Goal: Task Accomplishment & Management: Manage account settings

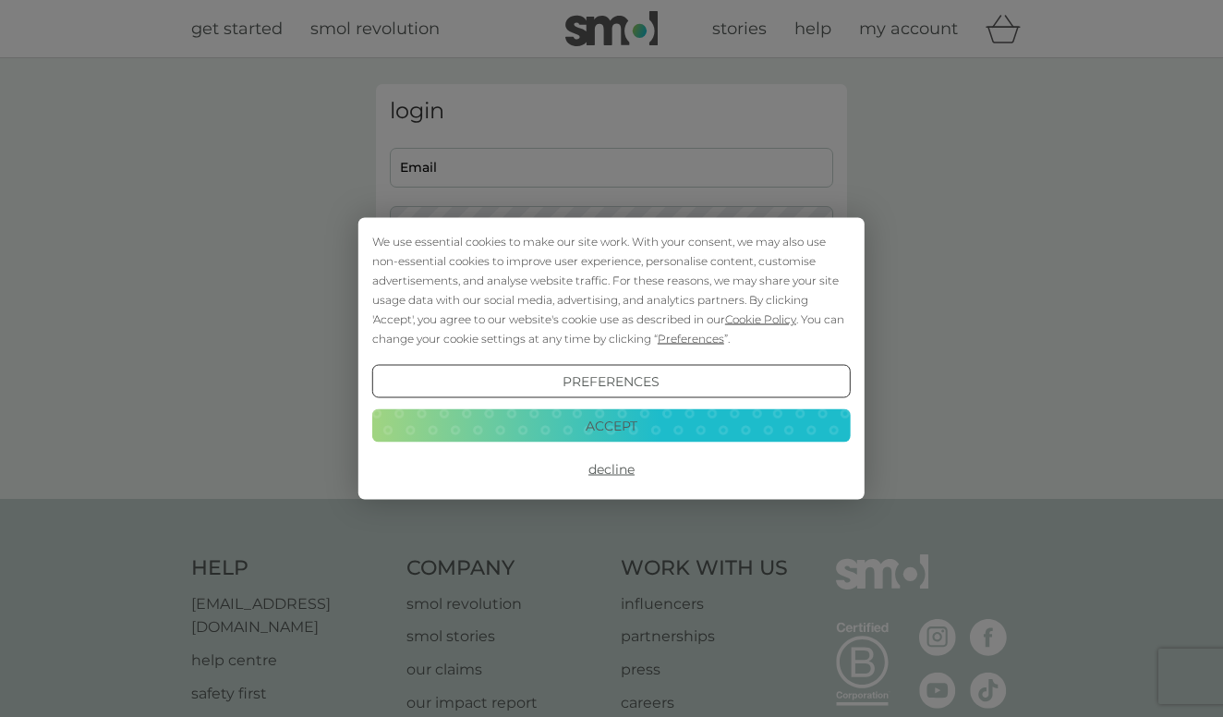
click at [616, 468] on button "Decline" at bounding box center [611, 469] width 478 height 33
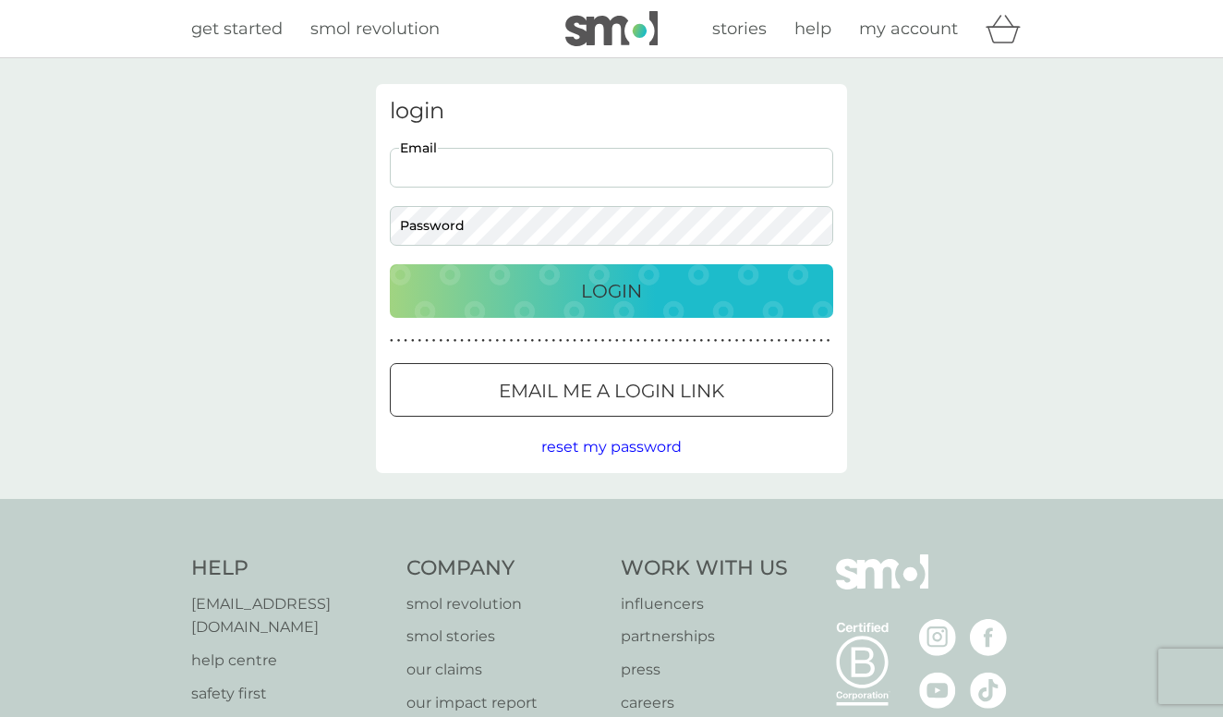
type input "s"
type input "[EMAIL_ADDRESS][DOMAIN_NAME]"
click at [611, 290] on button "Login" at bounding box center [611, 291] width 443 height 54
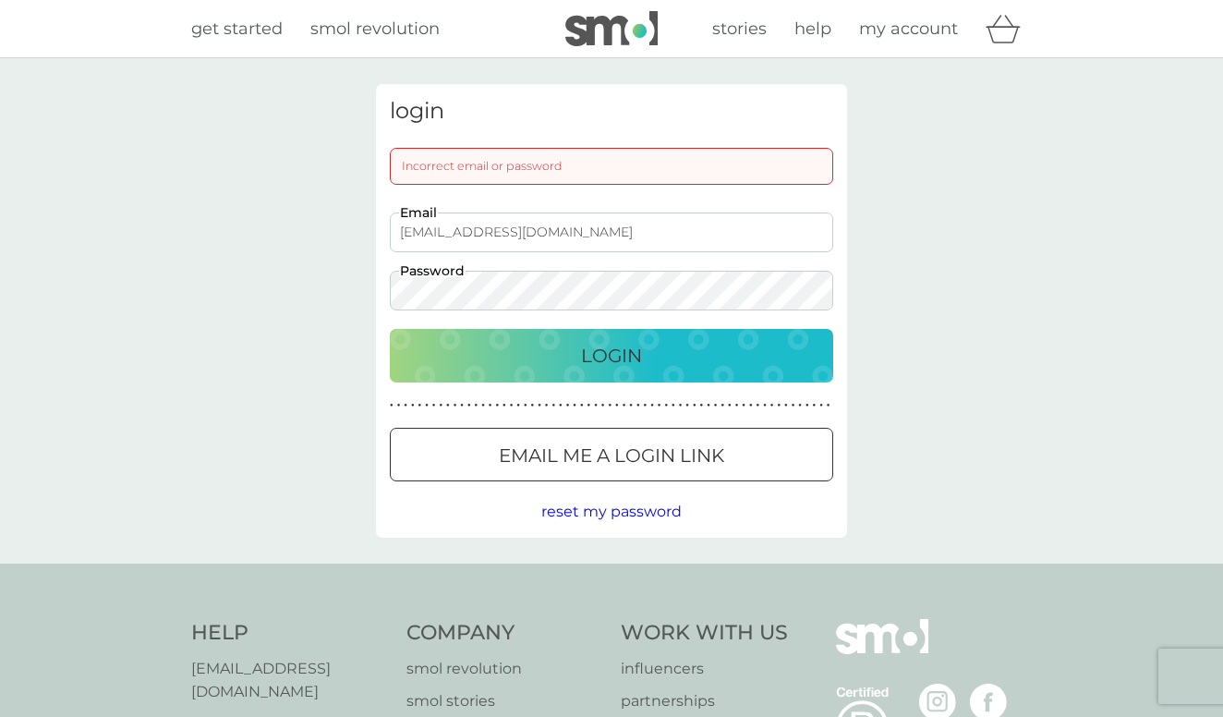
click at [611, 355] on button "Login" at bounding box center [611, 356] width 443 height 54
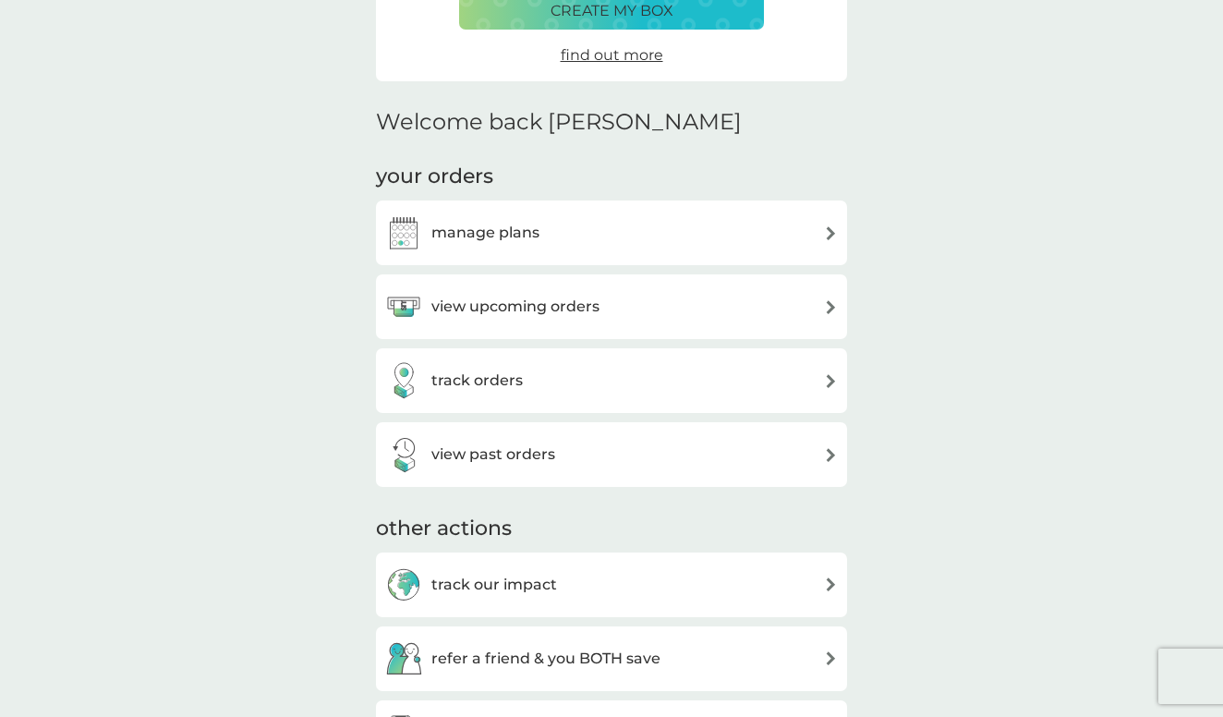
scroll to position [368, 0]
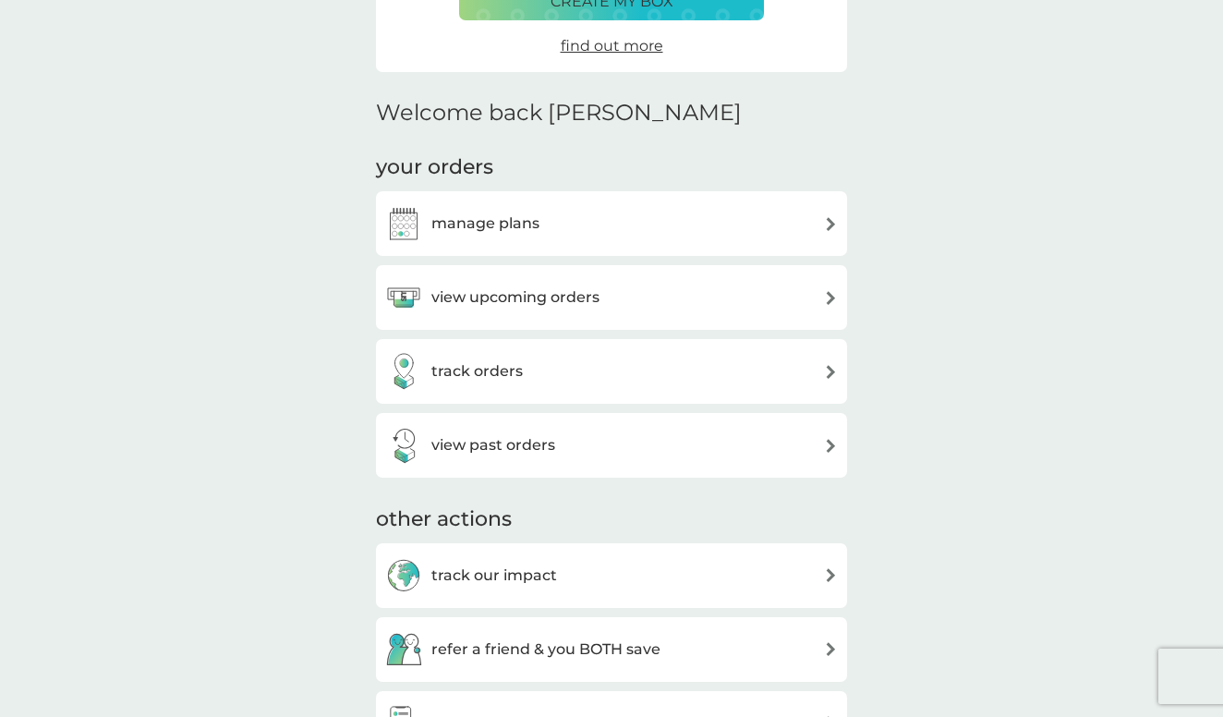
click at [593, 222] on div "manage plans" at bounding box center [611, 223] width 453 height 37
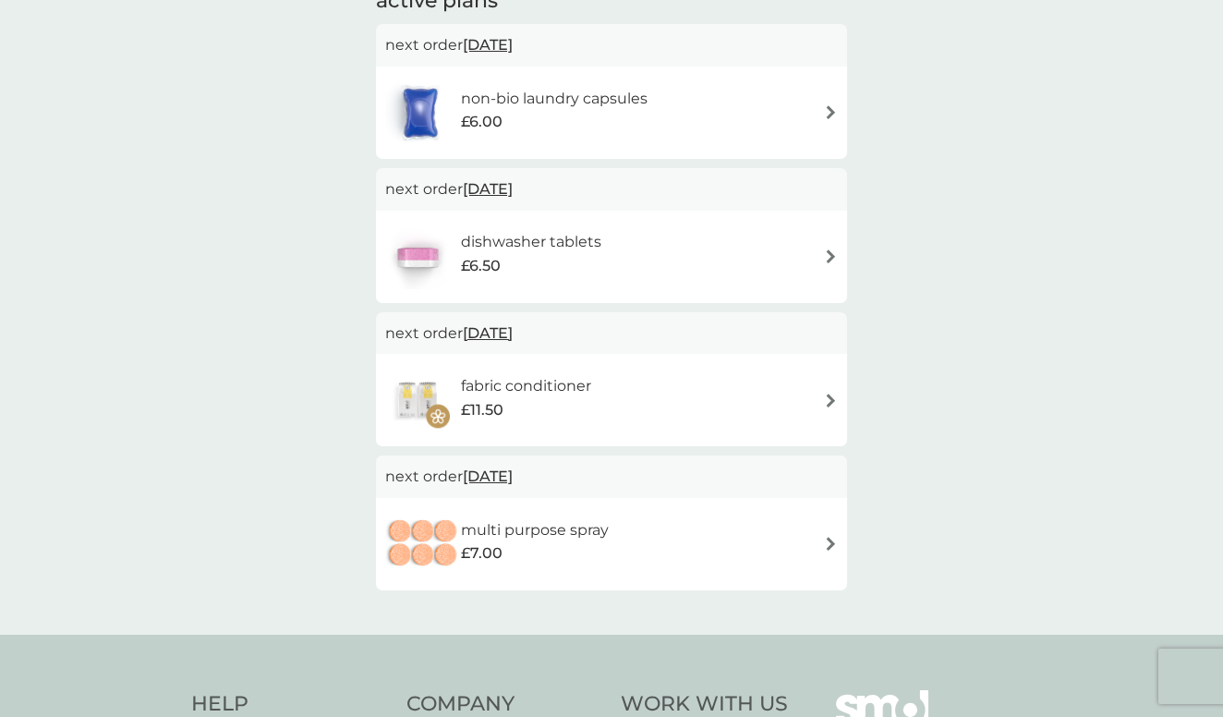
scroll to position [345, 0]
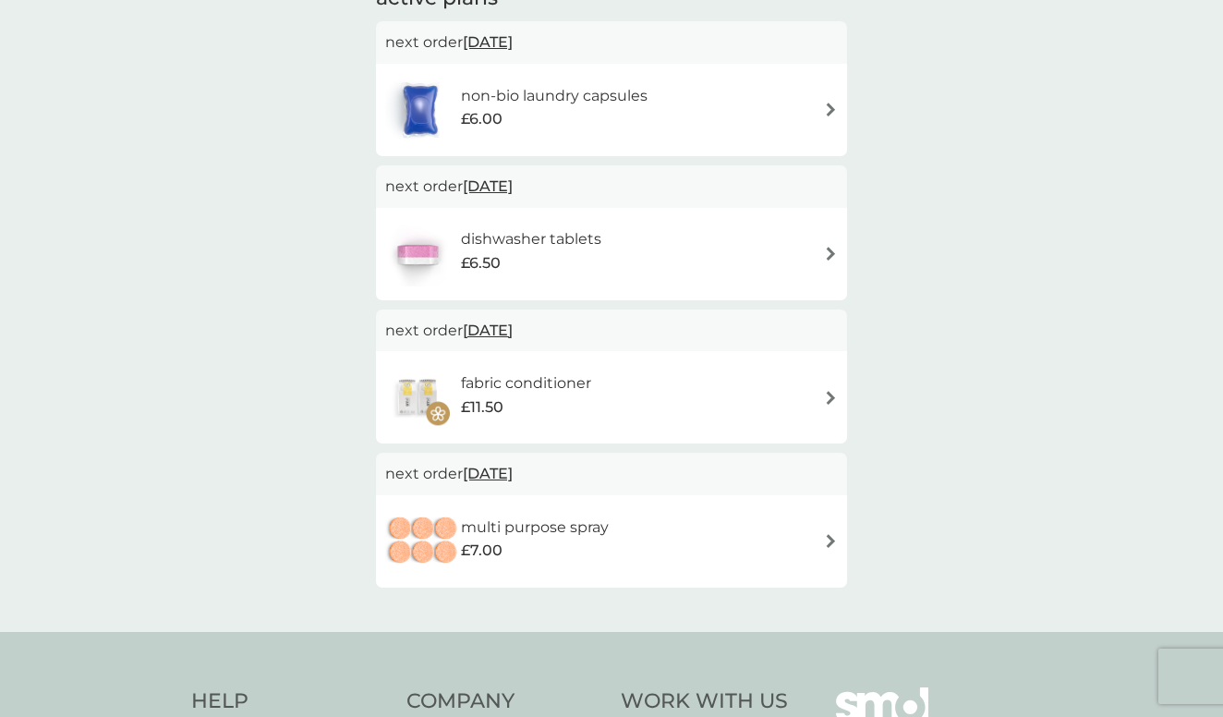
click at [639, 392] on div "fabric conditioner £11.50" at bounding box center [611, 397] width 453 height 65
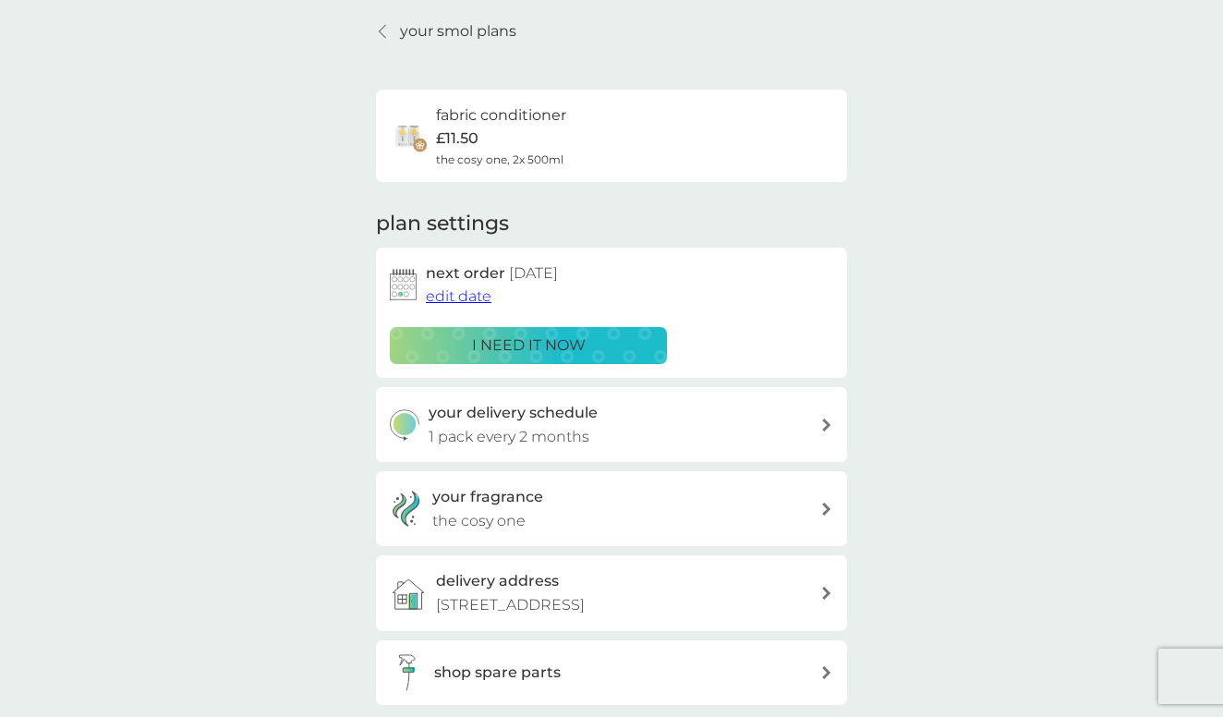
scroll to position [54, 0]
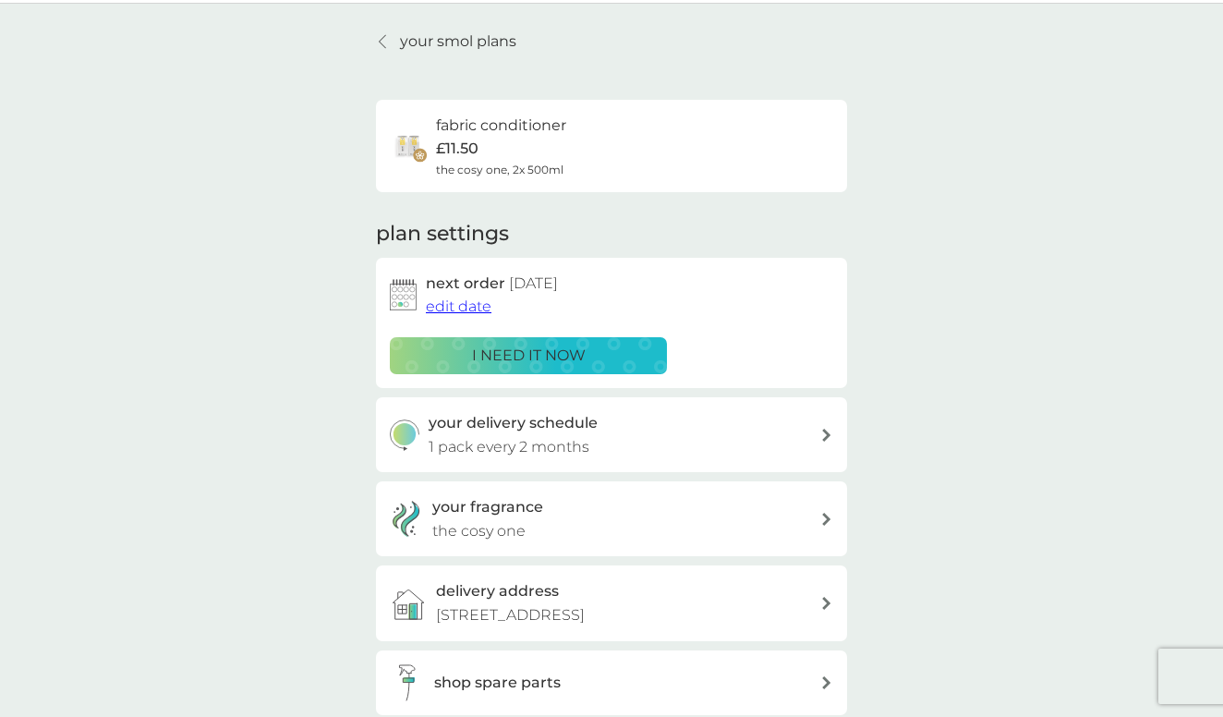
click at [478, 313] on button "edit date" at bounding box center [459, 307] width 66 height 24
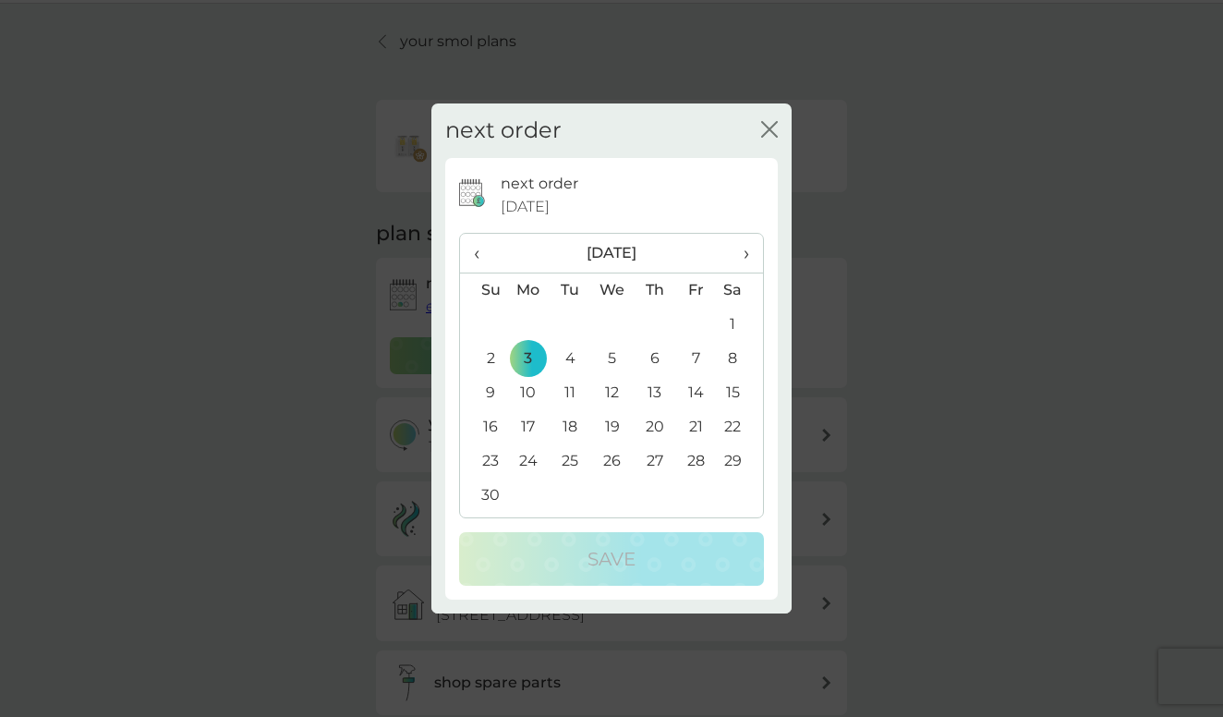
click at [740, 249] on span "›" at bounding box center [740, 253] width 18 height 39
click at [745, 248] on span "›" at bounding box center [740, 253] width 18 height 39
click at [650, 322] on td "1" at bounding box center [655, 325] width 42 height 34
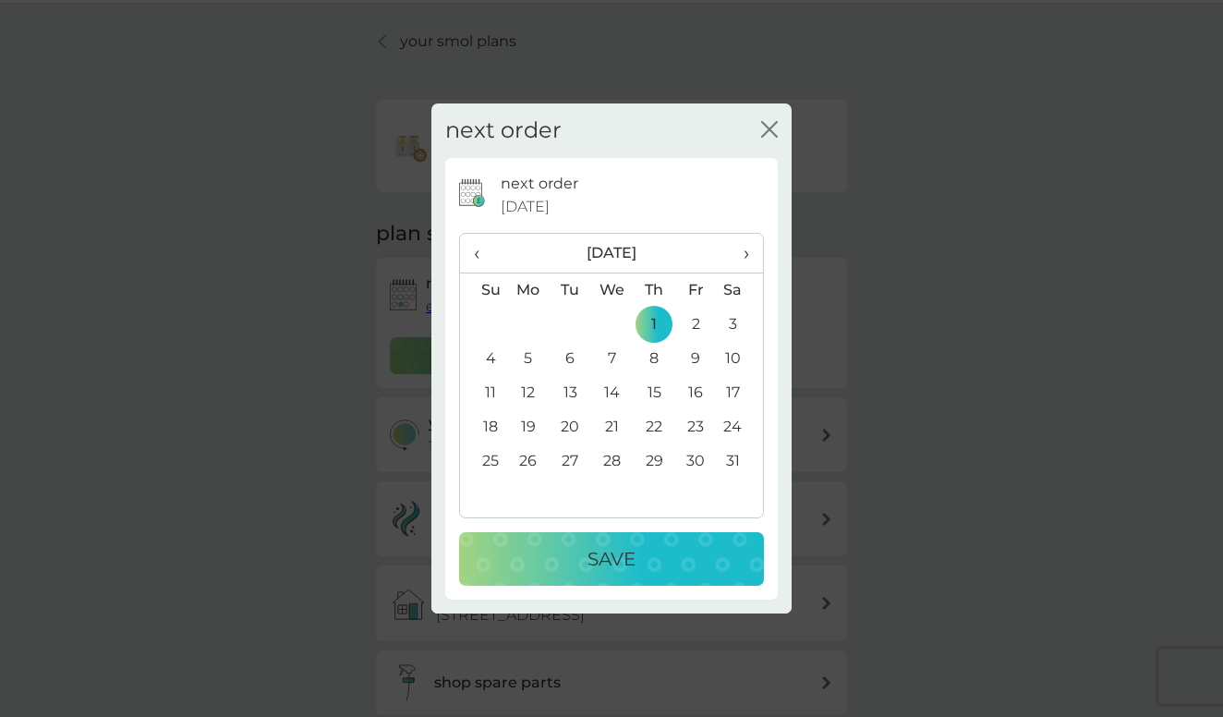
click at [687, 322] on td "2" at bounding box center [696, 325] width 42 height 34
click at [651, 553] on div "Save" at bounding box center [612, 559] width 268 height 30
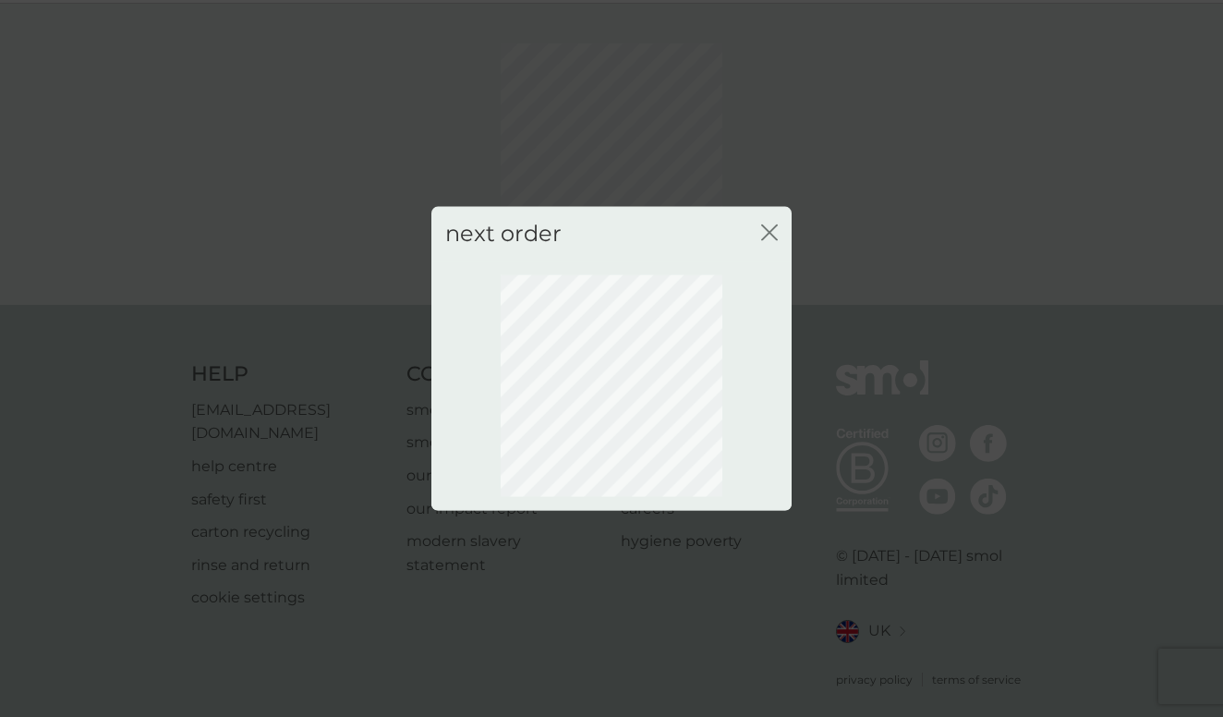
click at [769, 235] on icon "close" at bounding box center [769, 232] width 17 height 17
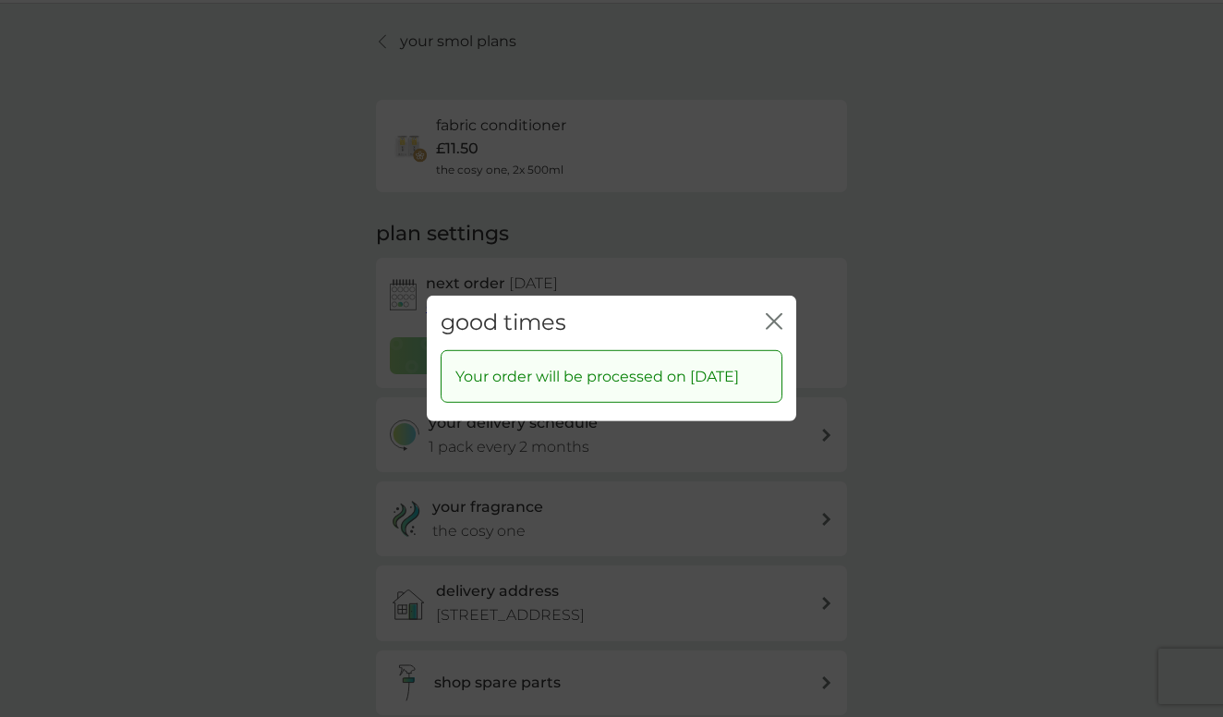
click at [782, 302] on div "good times close" at bounding box center [611, 323] width 369 height 54
click at [769, 313] on icon "close" at bounding box center [774, 321] width 17 height 17
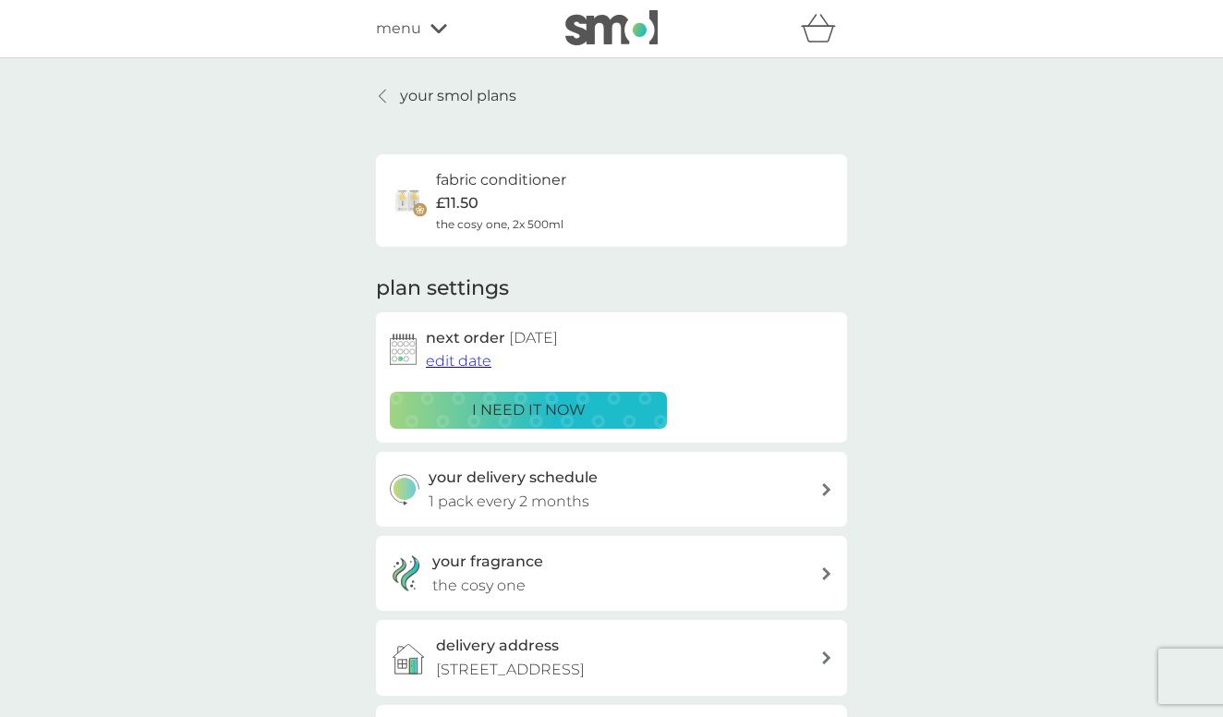
scroll to position [0, 0]
click at [436, 99] on p "your smol plans" at bounding box center [458, 96] width 116 height 24
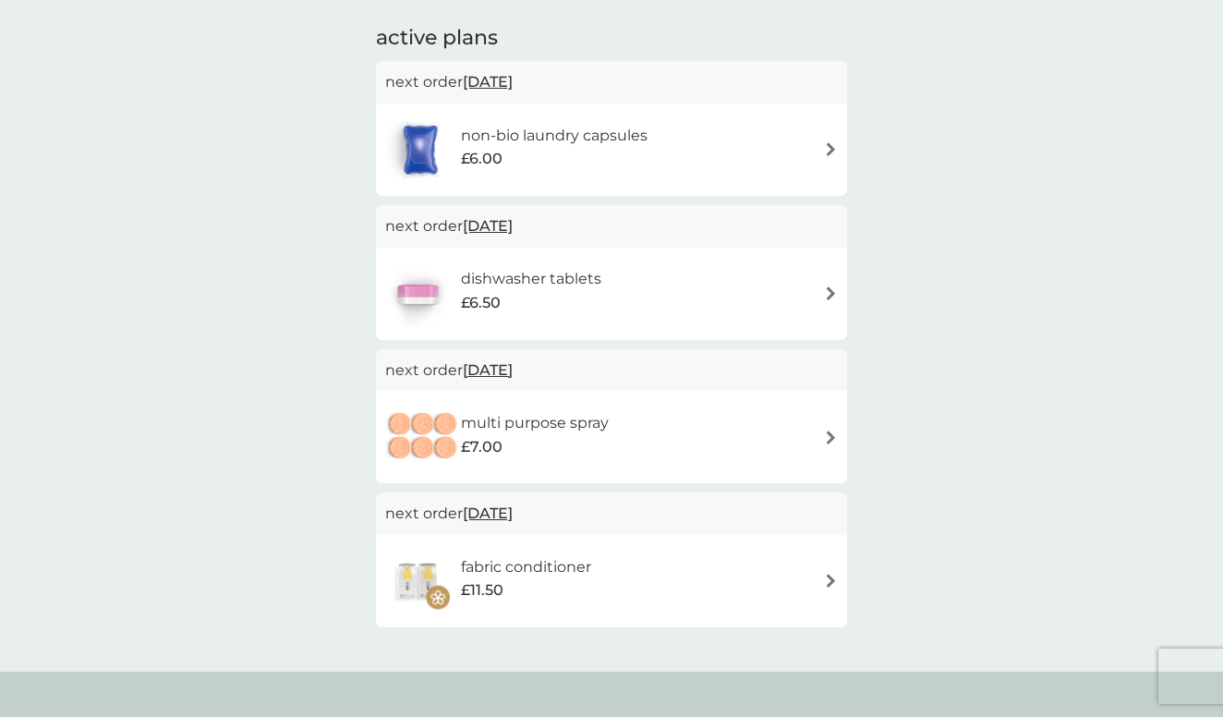
scroll to position [309, 0]
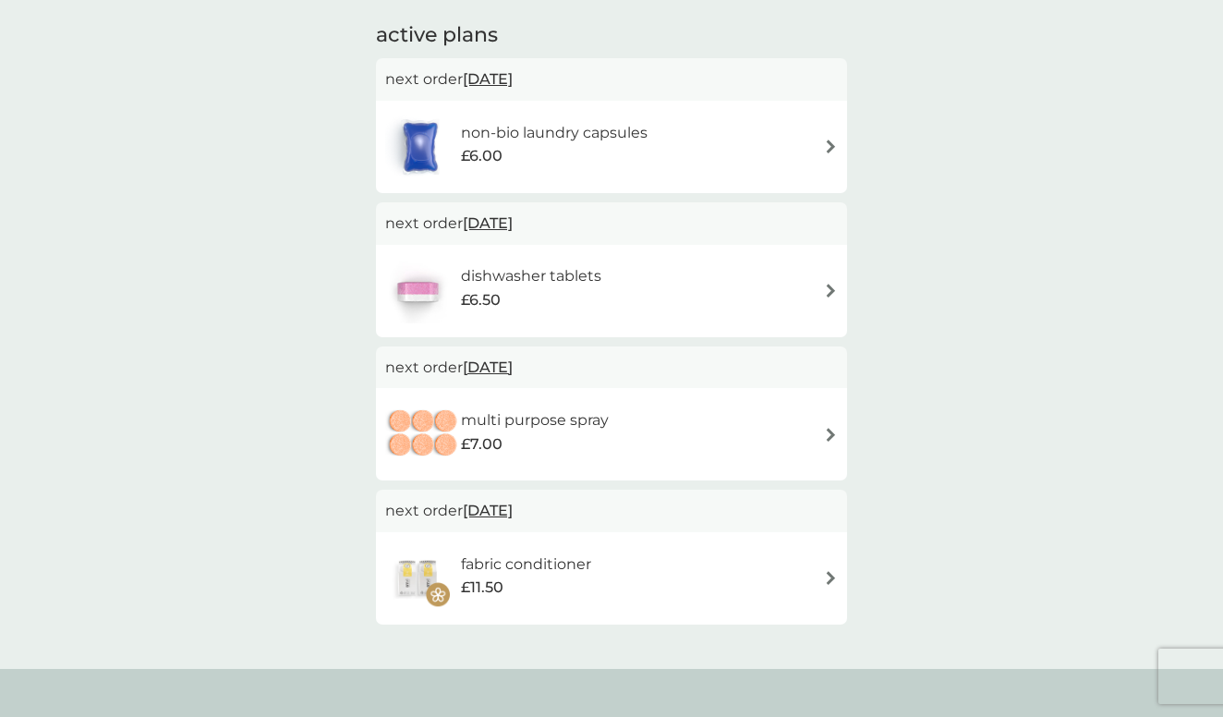
click at [779, 439] on div "multi purpose spray £7.00" at bounding box center [611, 434] width 453 height 65
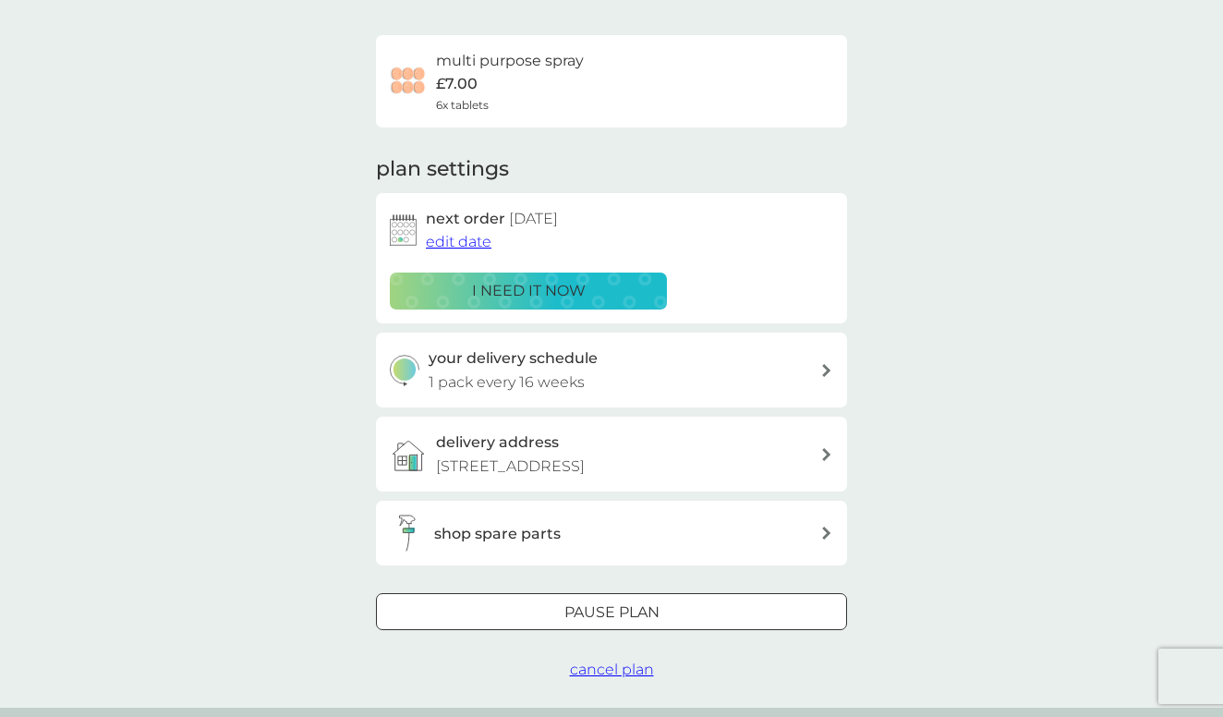
scroll to position [149, 0]
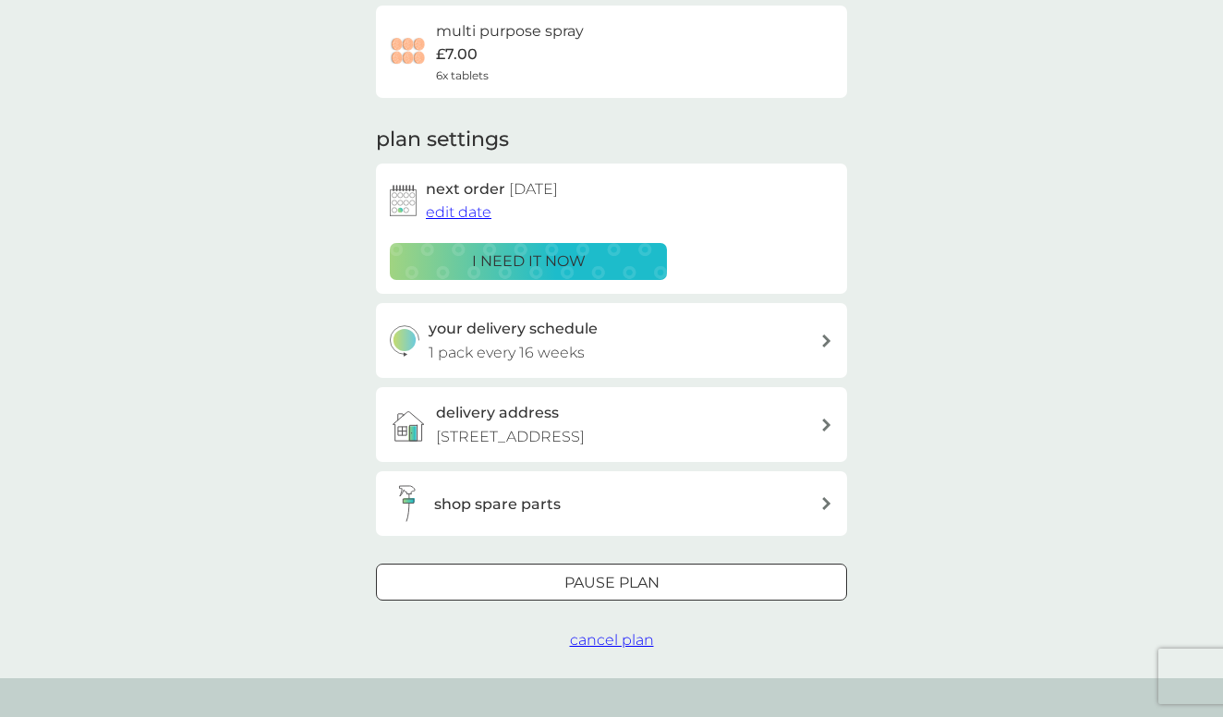
click at [478, 214] on span "edit date" at bounding box center [459, 212] width 66 height 18
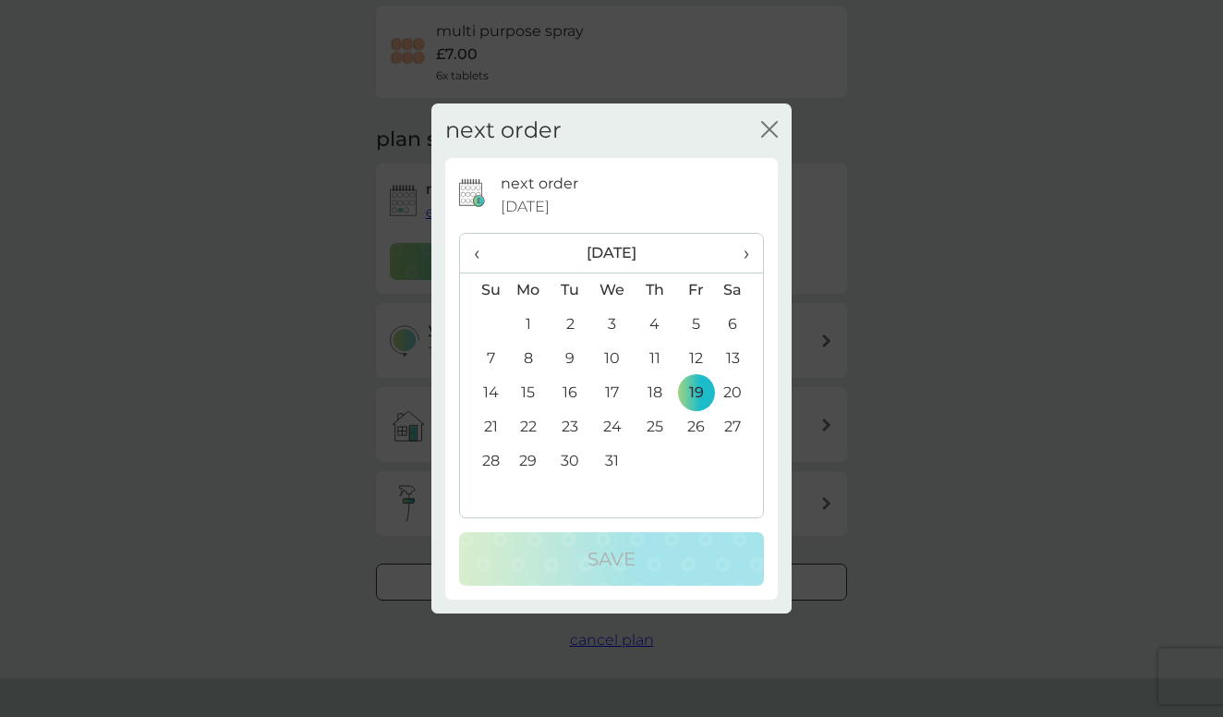
click at [744, 250] on span "›" at bounding box center [740, 253] width 18 height 39
click at [700, 453] on td "30" at bounding box center [696, 461] width 42 height 34
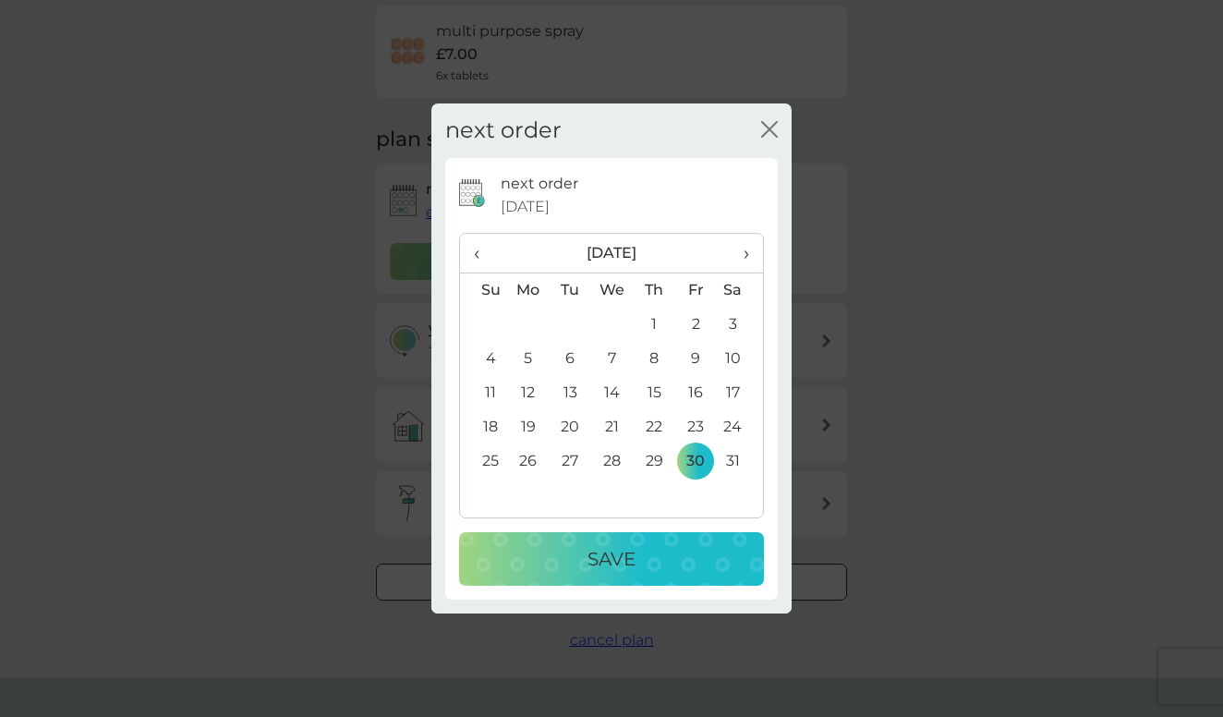
click at [663, 533] on button "Save" at bounding box center [611, 559] width 305 height 54
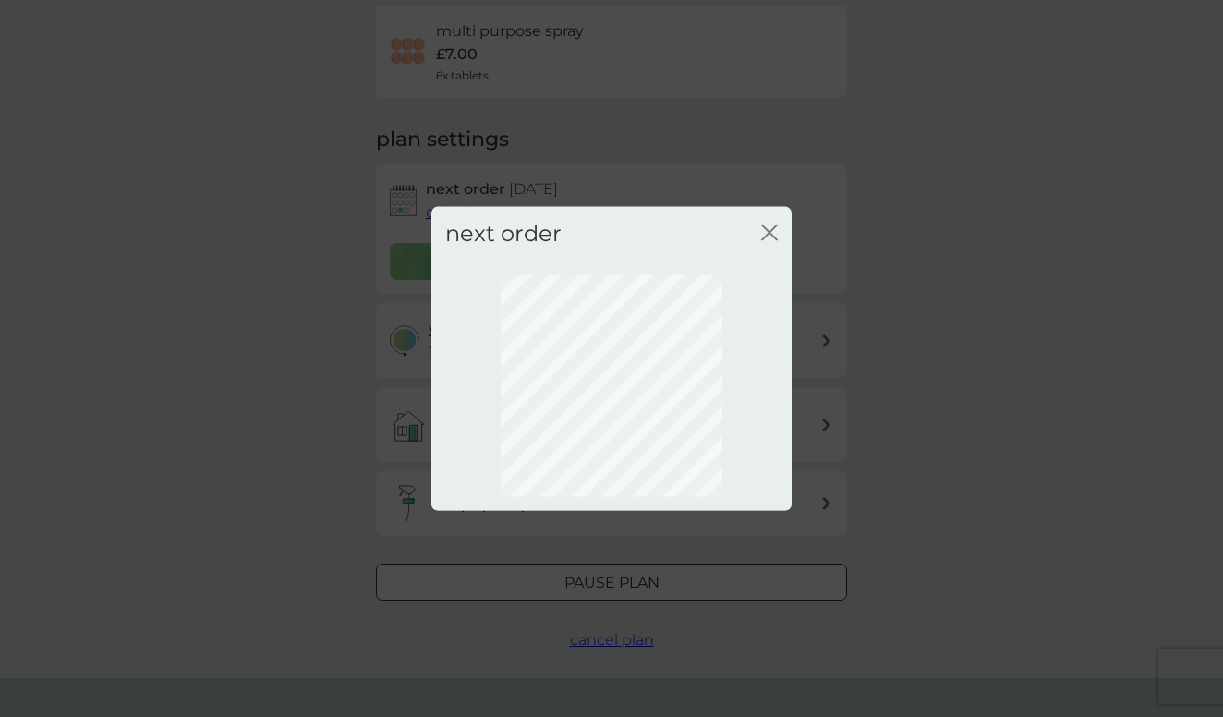
click at [769, 236] on icon "close" at bounding box center [769, 232] width 17 height 17
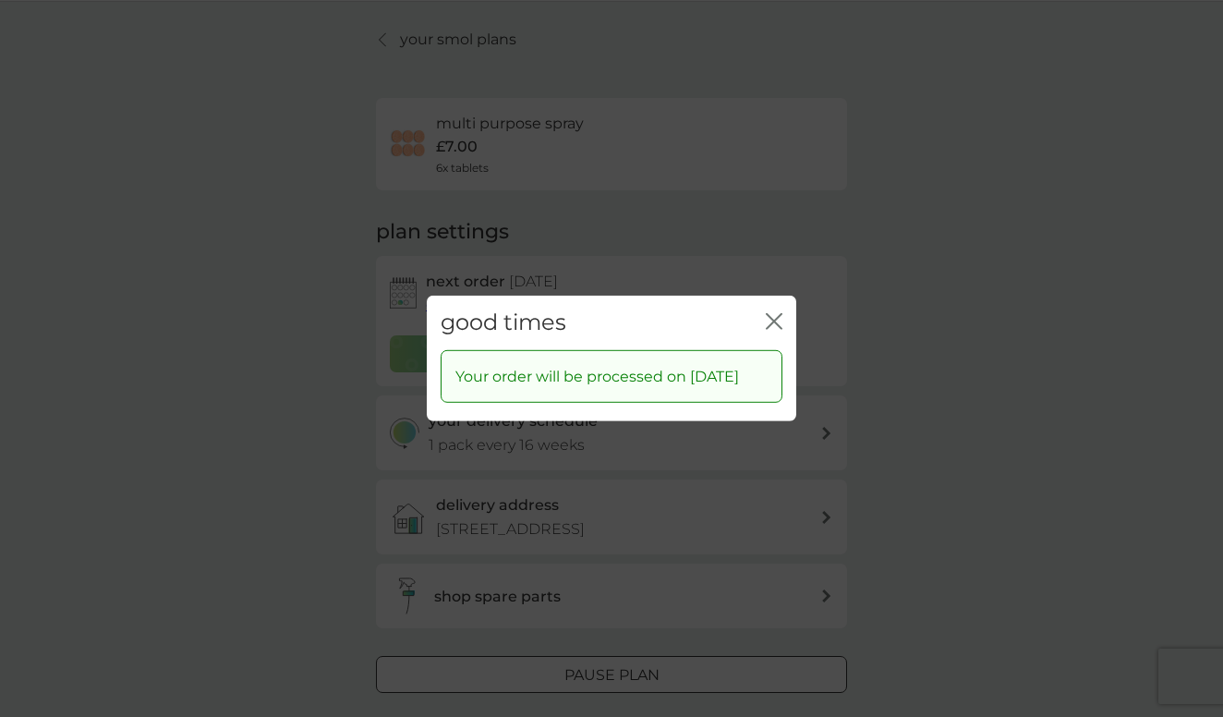
click at [770, 319] on button "close" at bounding box center [774, 322] width 17 height 19
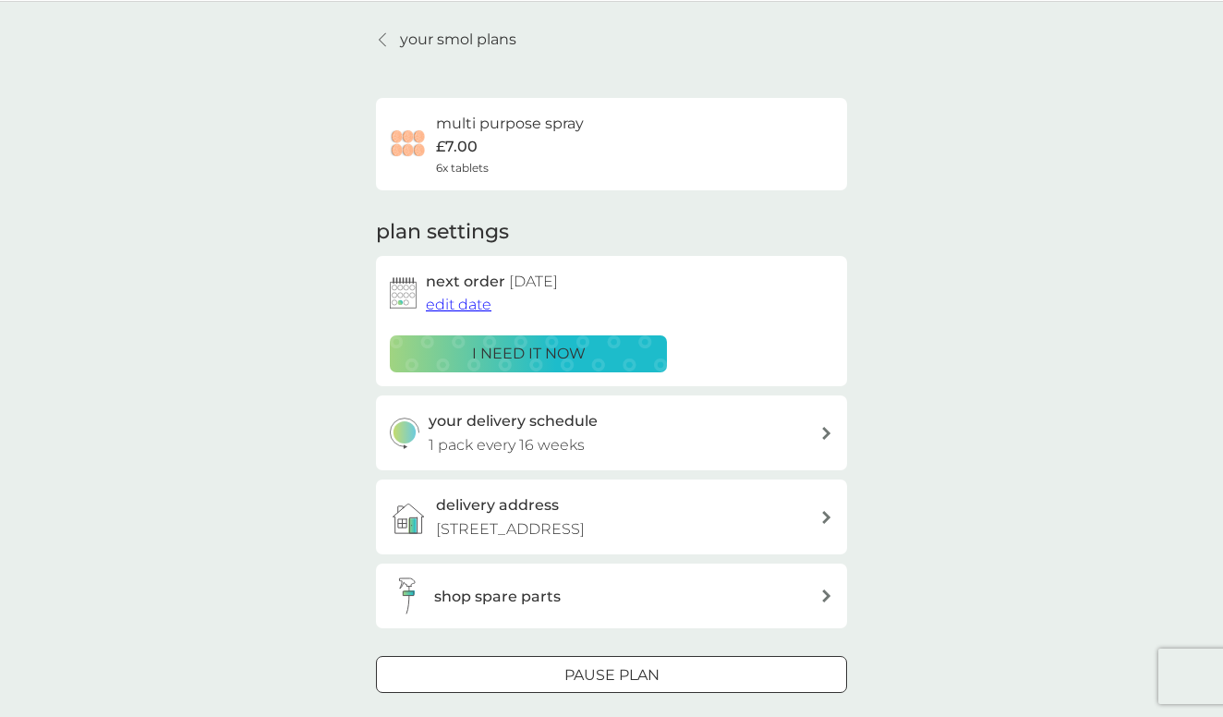
click at [387, 34] on div at bounding box center [383, 39] width 13 height 15
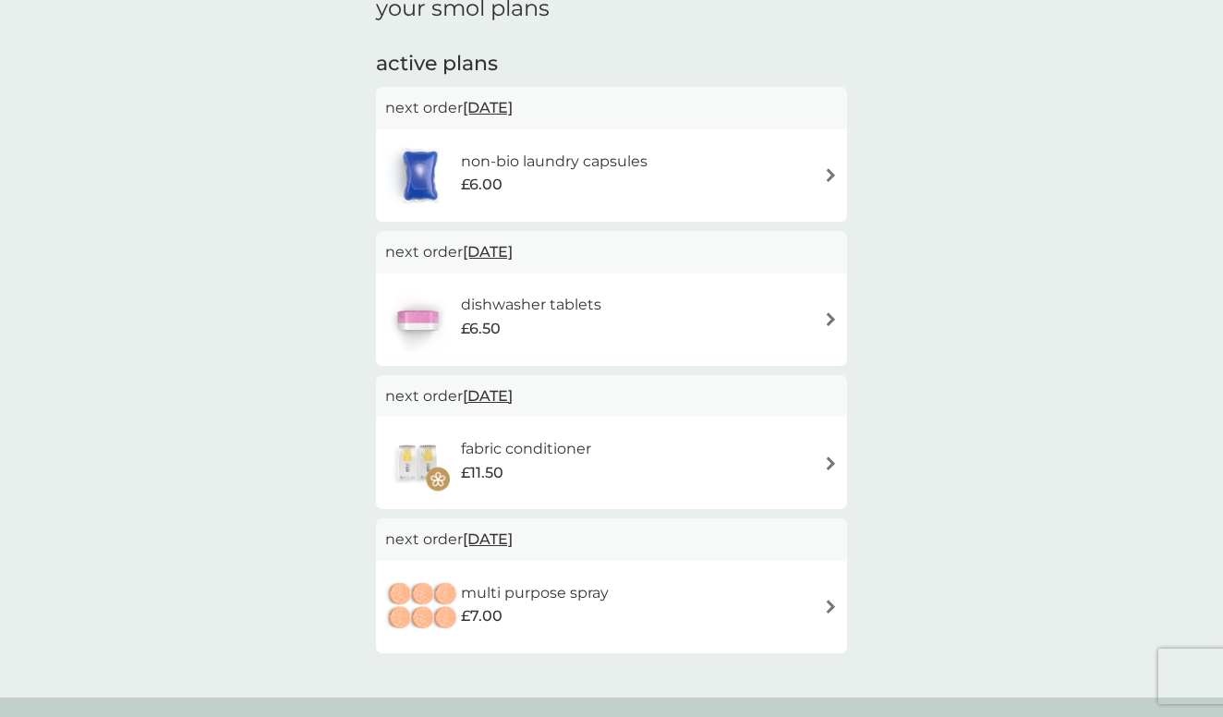
scroll to position [294, 0]
